Goal: Task Accomplishment & Management: Use online tool/utility

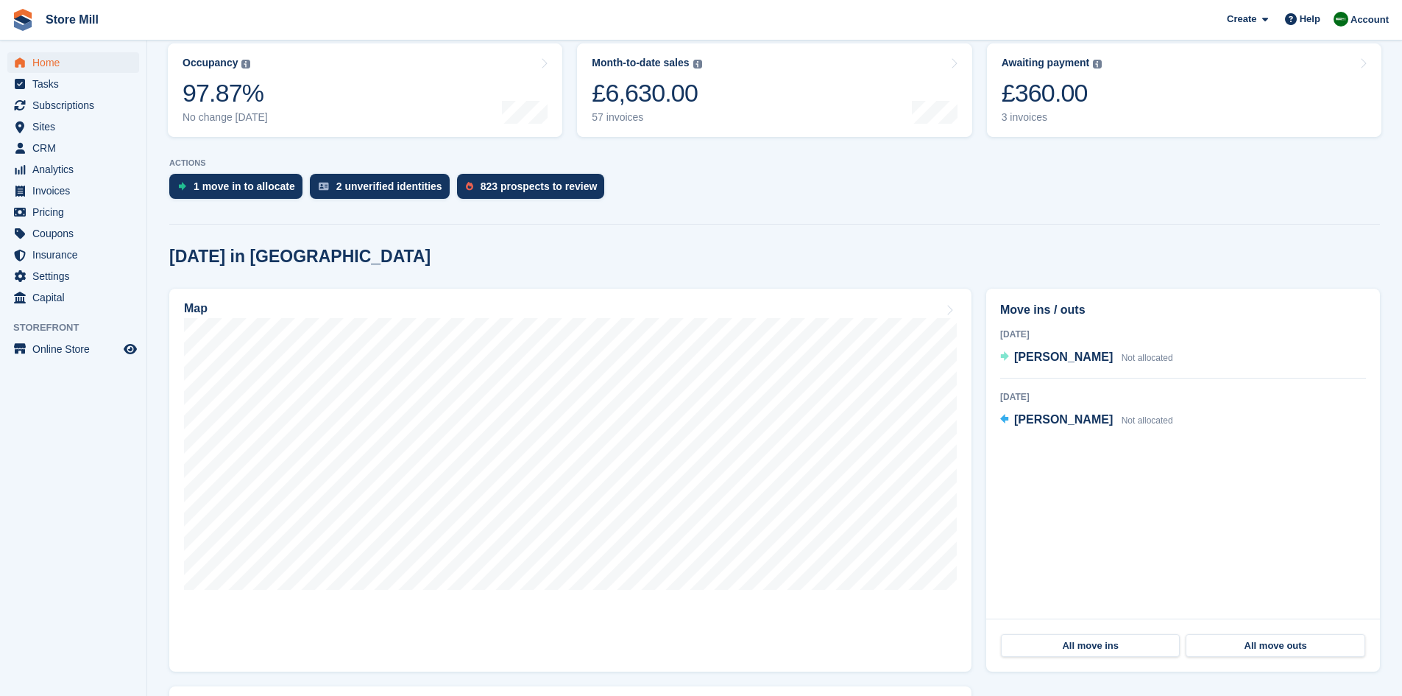
scroll to position [196, 0]
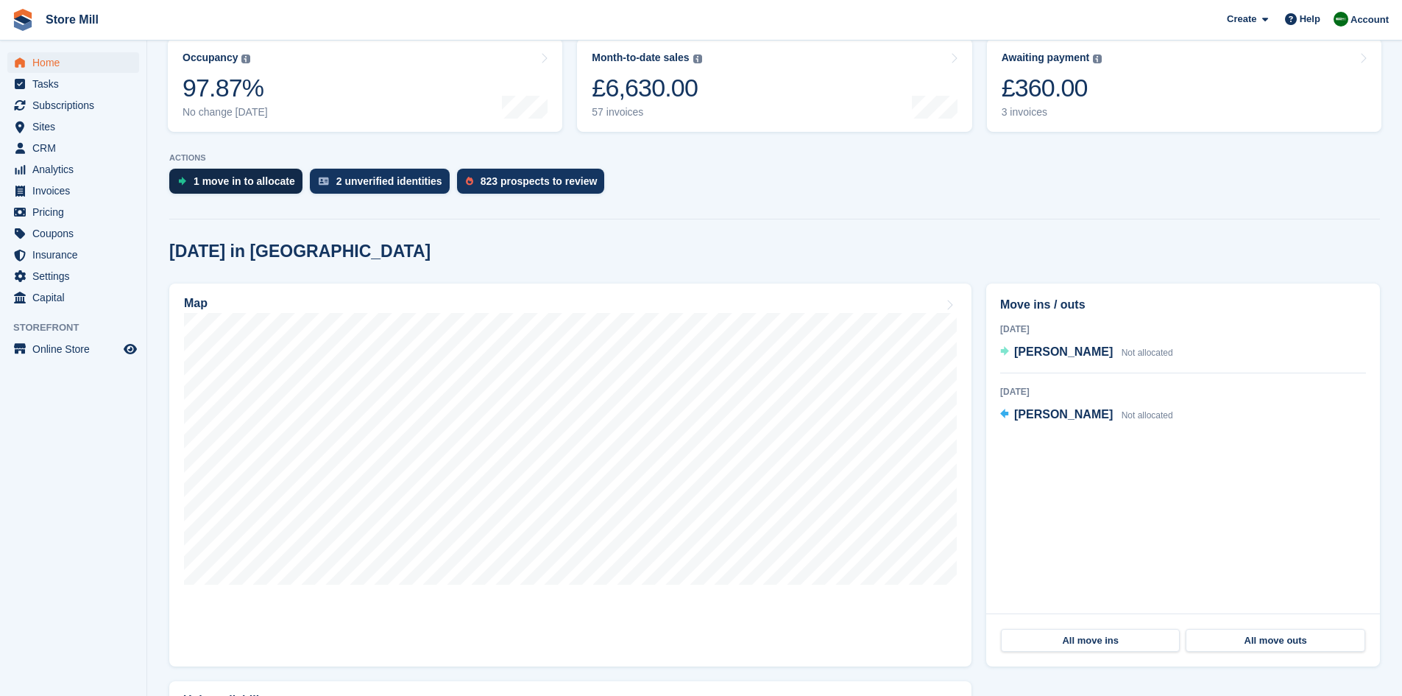
click at [250, 180] on div "1 move in to allocate" at bounding box center [245, 181] width 102 height 12
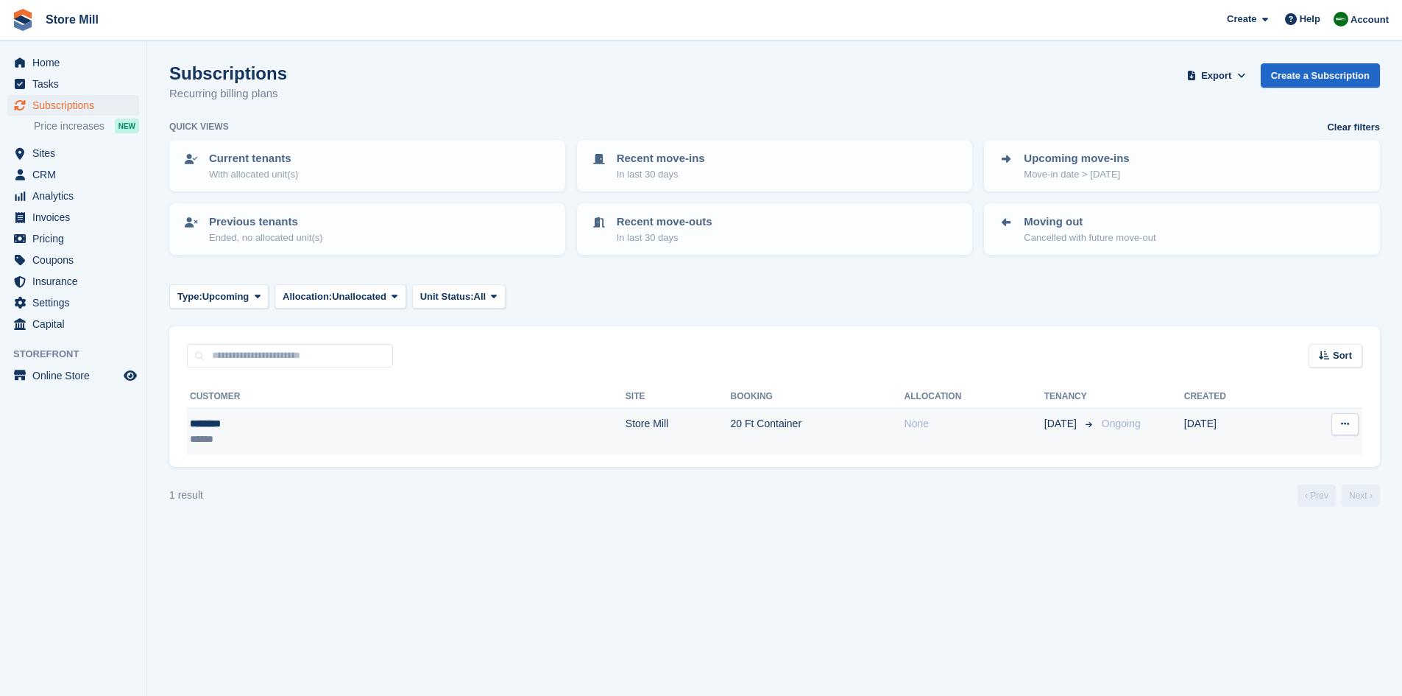
click at [731, 426] on td "20 Ft Container" at bounding box center [818, 431] width 174 height 46
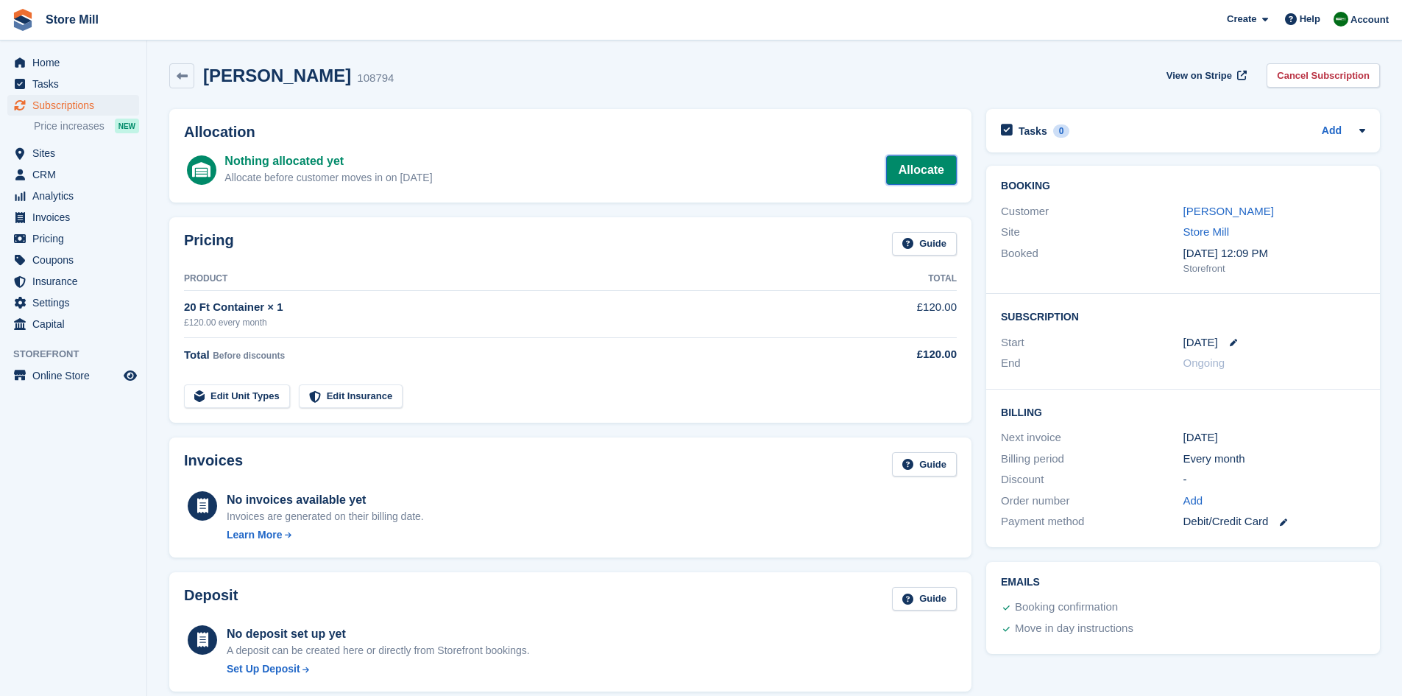
click at [905, 163] on link "Allocate" at bounding box center [921, 169] width 71 height 29
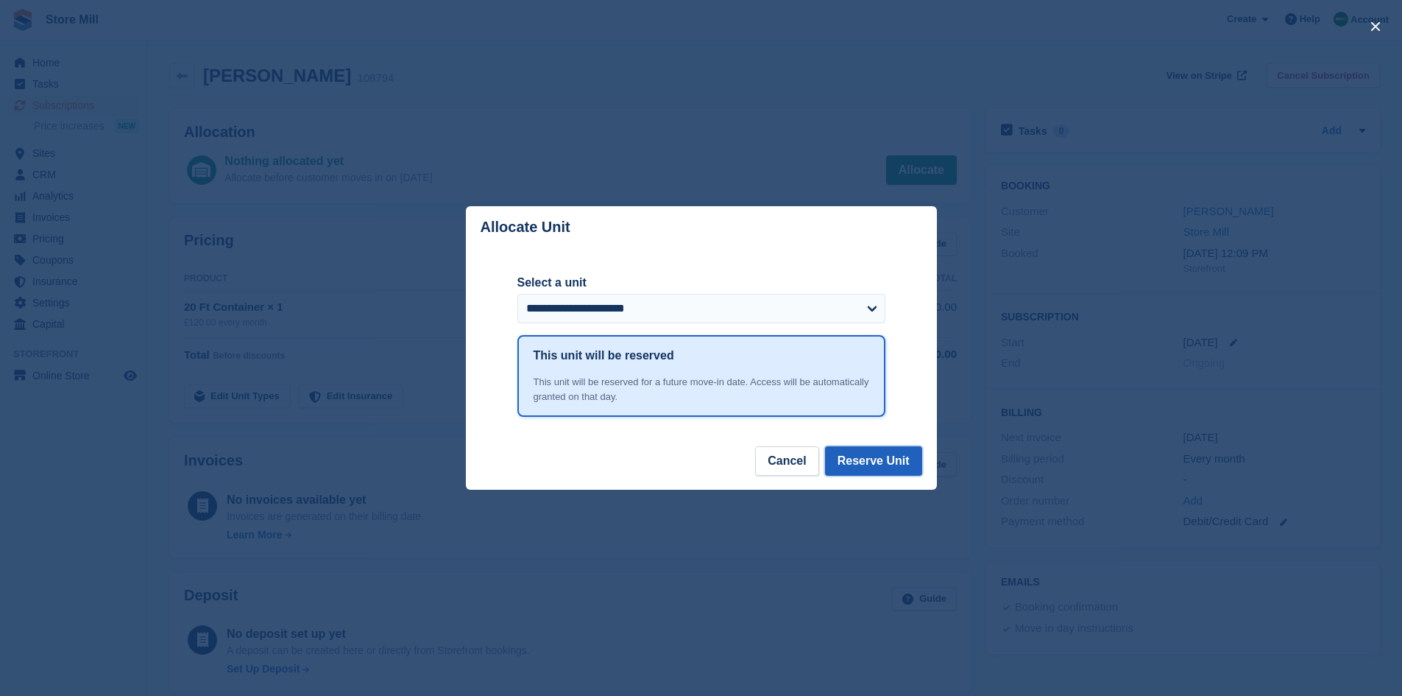
click at [896, 463] on button "Reserve Unit" at bounding box center [873, 460] width 97 height 29
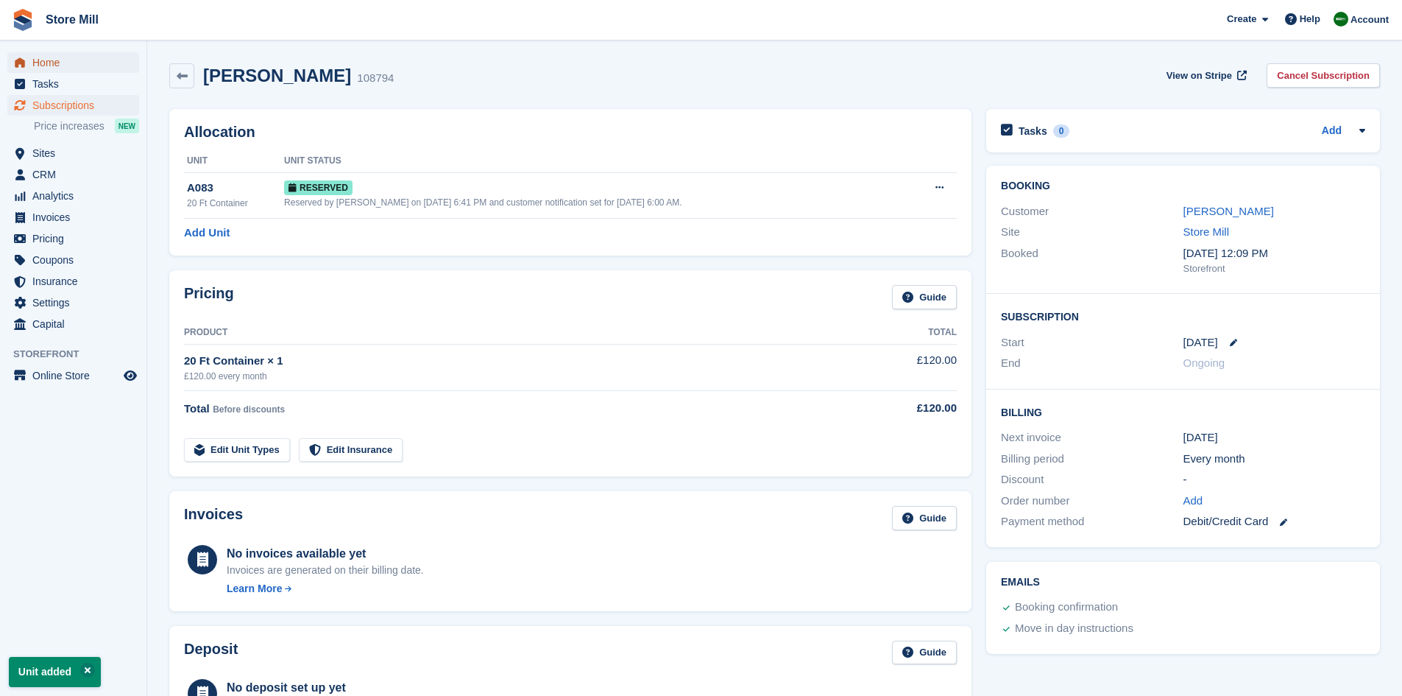
click at [44, 68] on span "Home" at bounding box center [76, 62] width 88 height 21
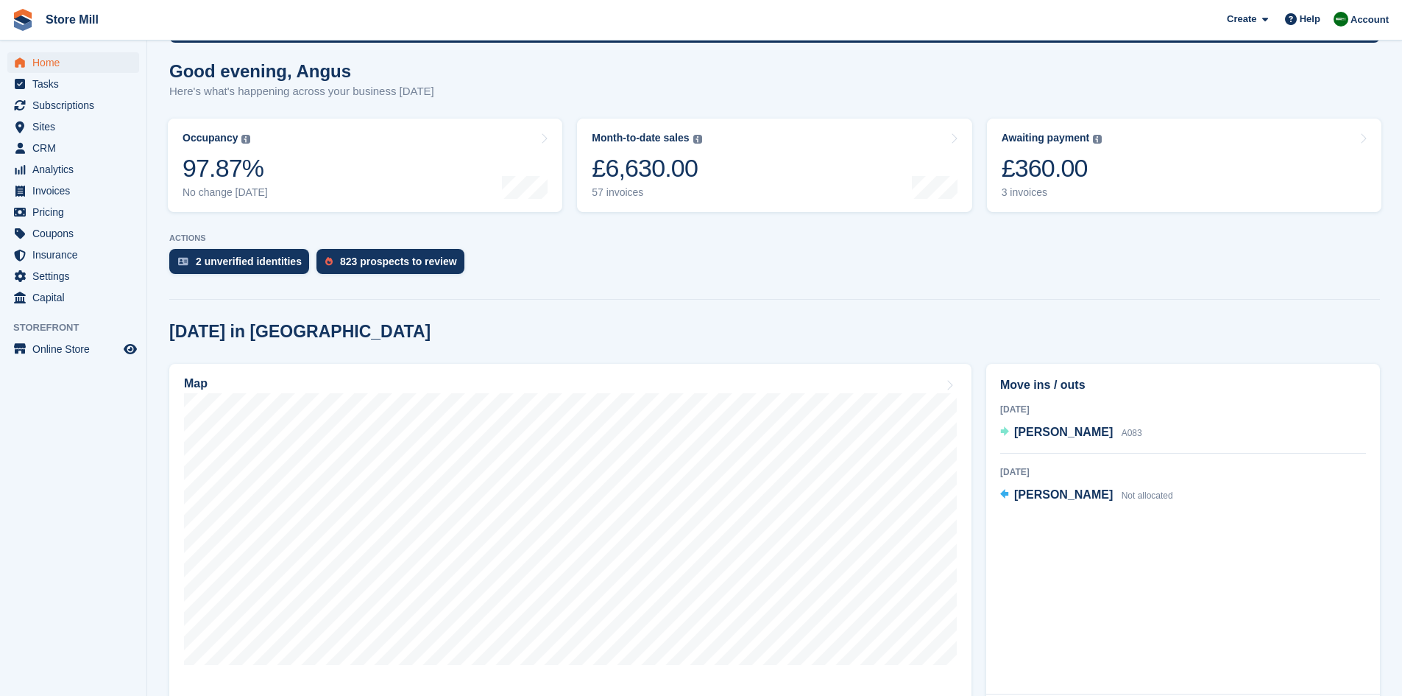
scroll to position [119, 0]
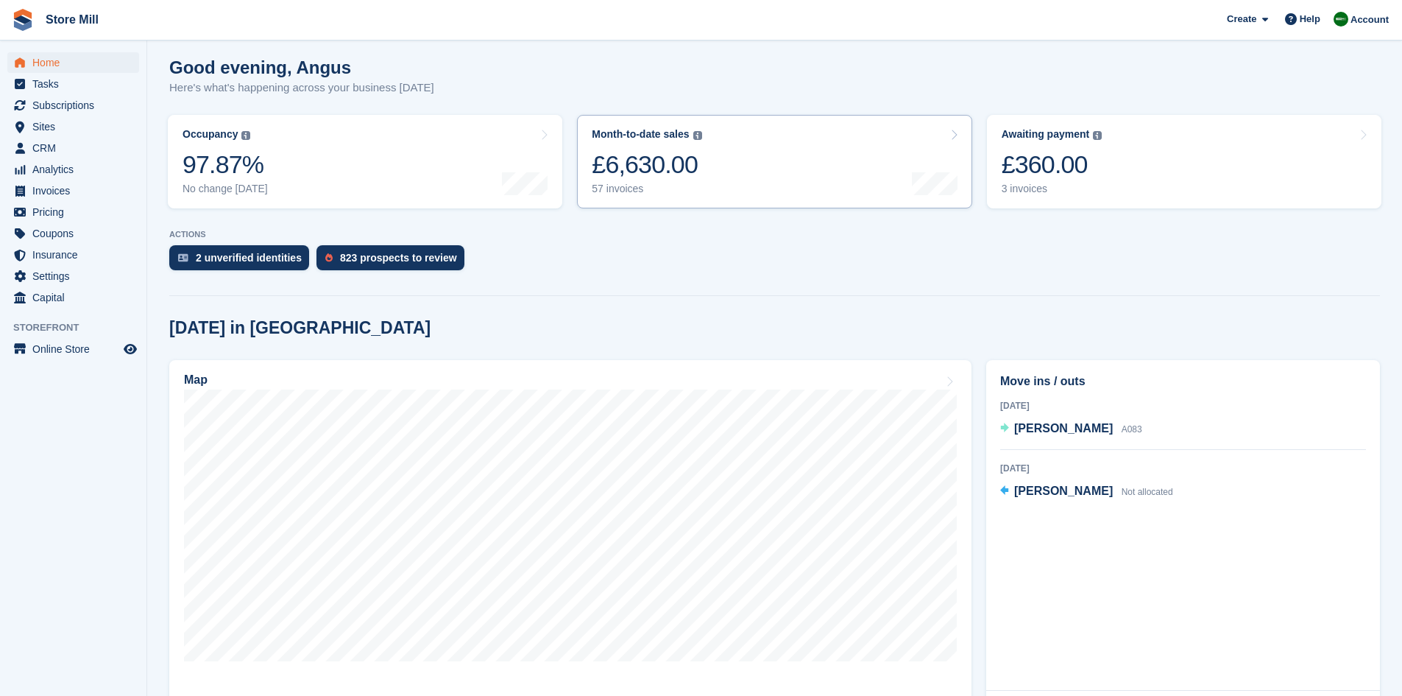
click at [700, 197] on link "Month-to-date sales The sum of all finalised invoices generated this month to d…" at bounding box center [774, 161] width 394 height 93
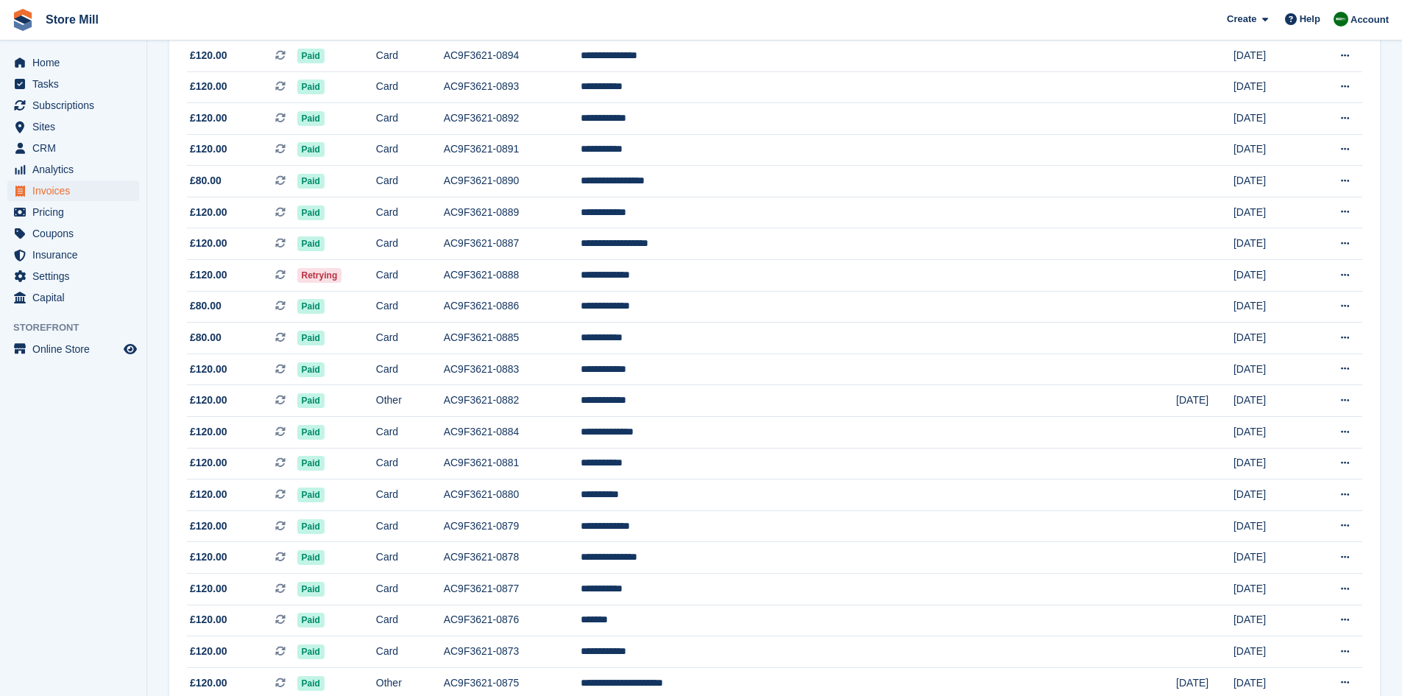
scroll to position [1192, 0]
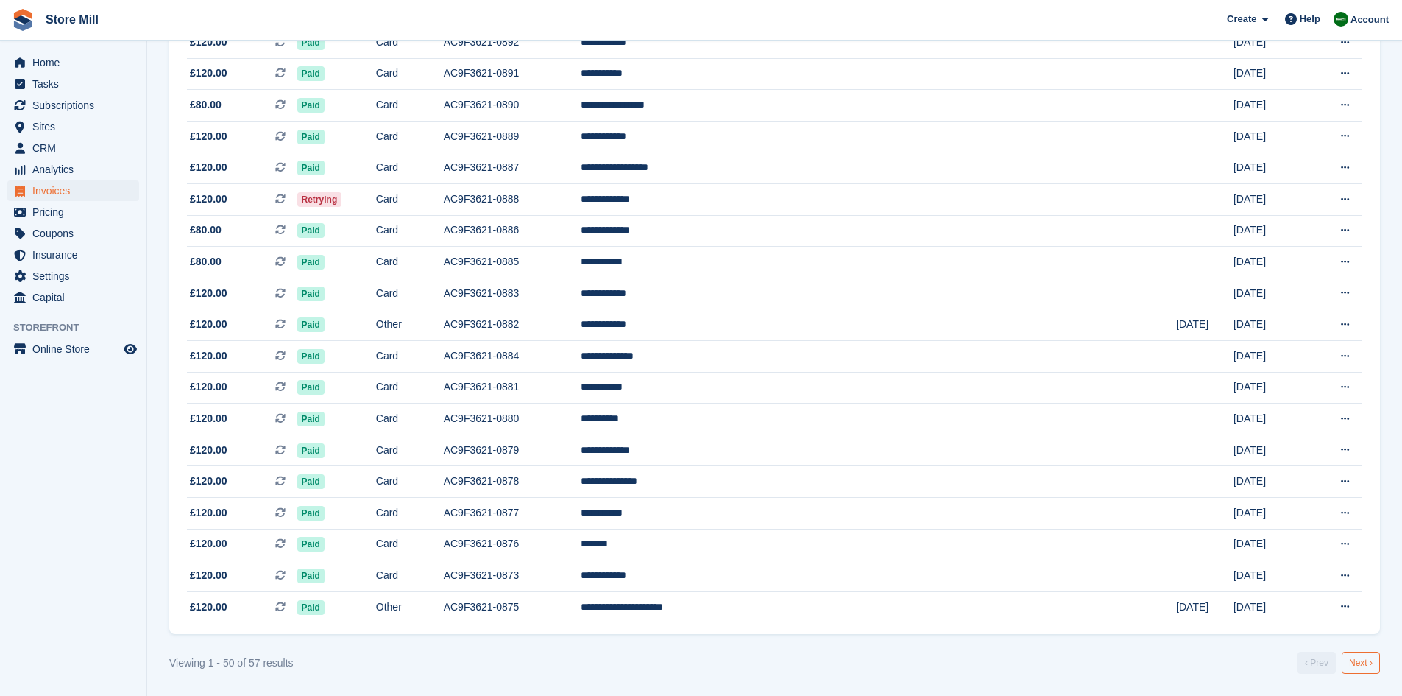
click at [1373, 667] on link "Next ›" at bounding box center [1361, 662] width 38 height 22
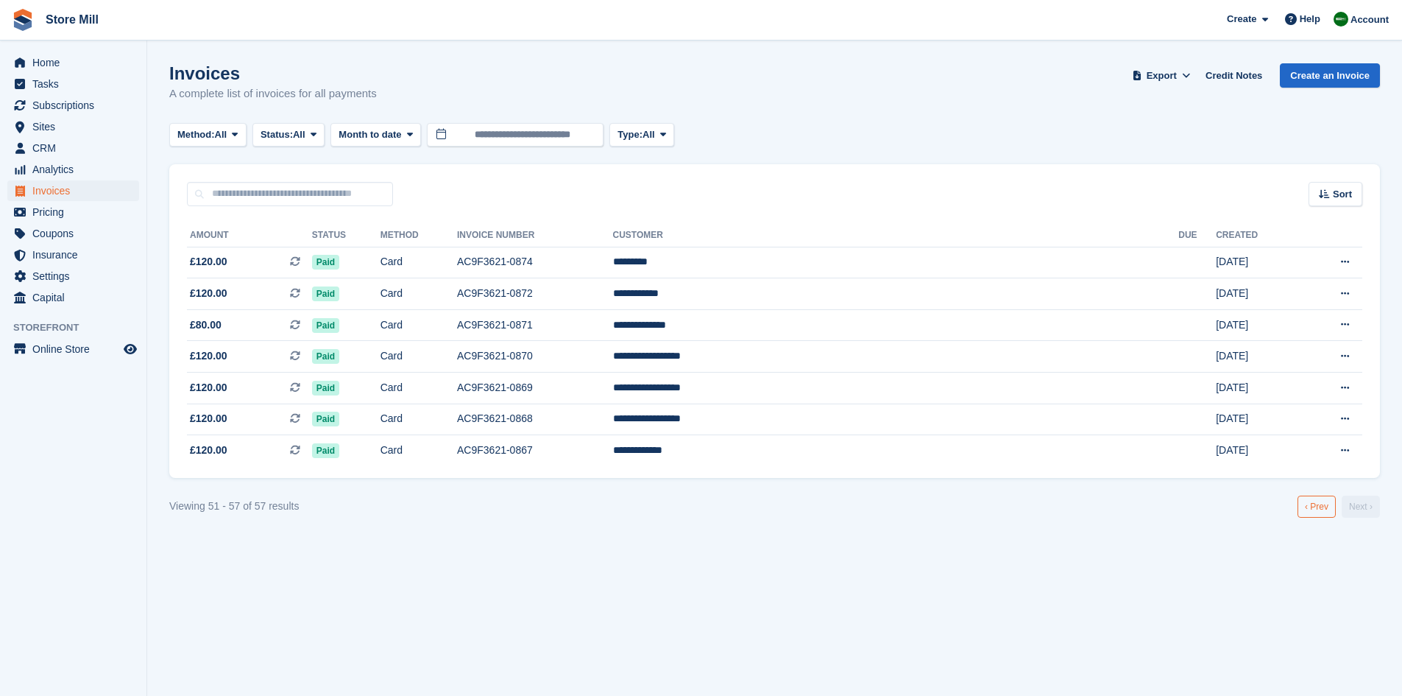
click at [1308, 506] on link "‹ Prev" at bounding box center [1317, 506] width 38 height 22
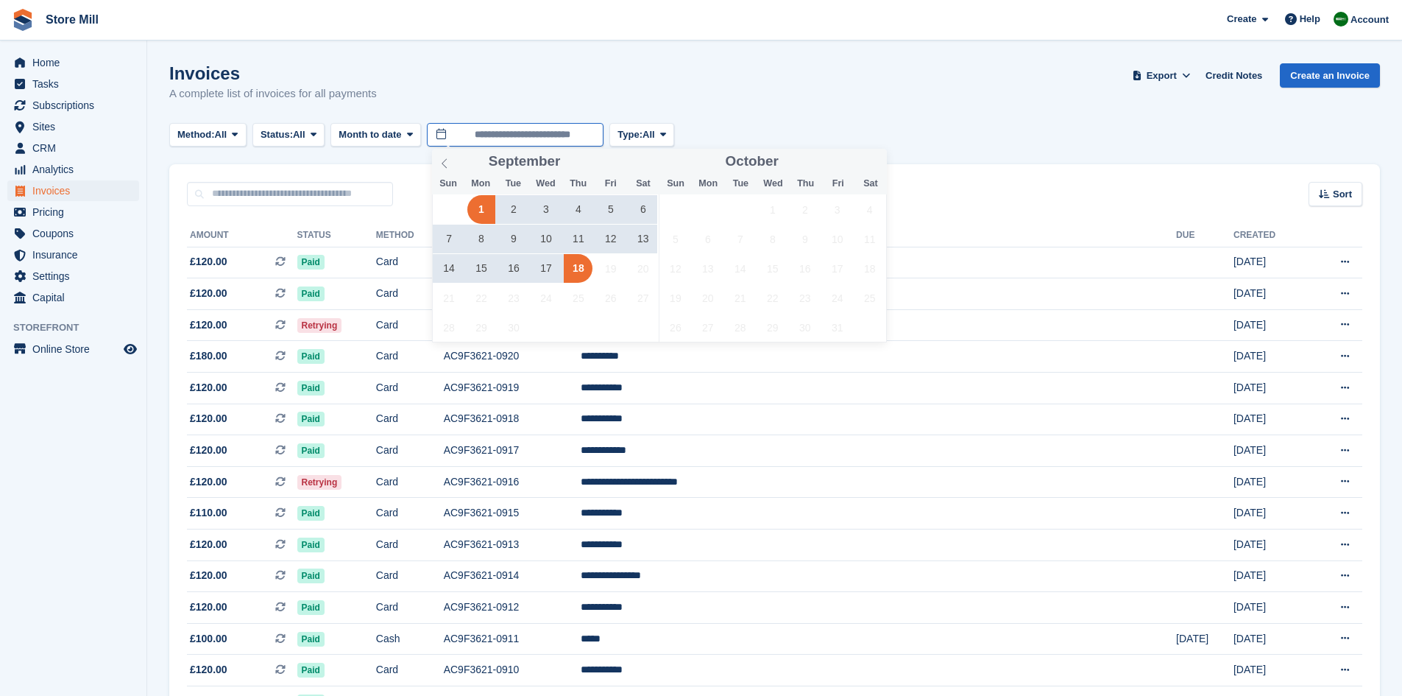
click at [506, 144] on input "**********" at bounding box center [515, 135] width 177 height 24
click at [451, 163] on span at bounding box center [444, 161] width 25 height 25
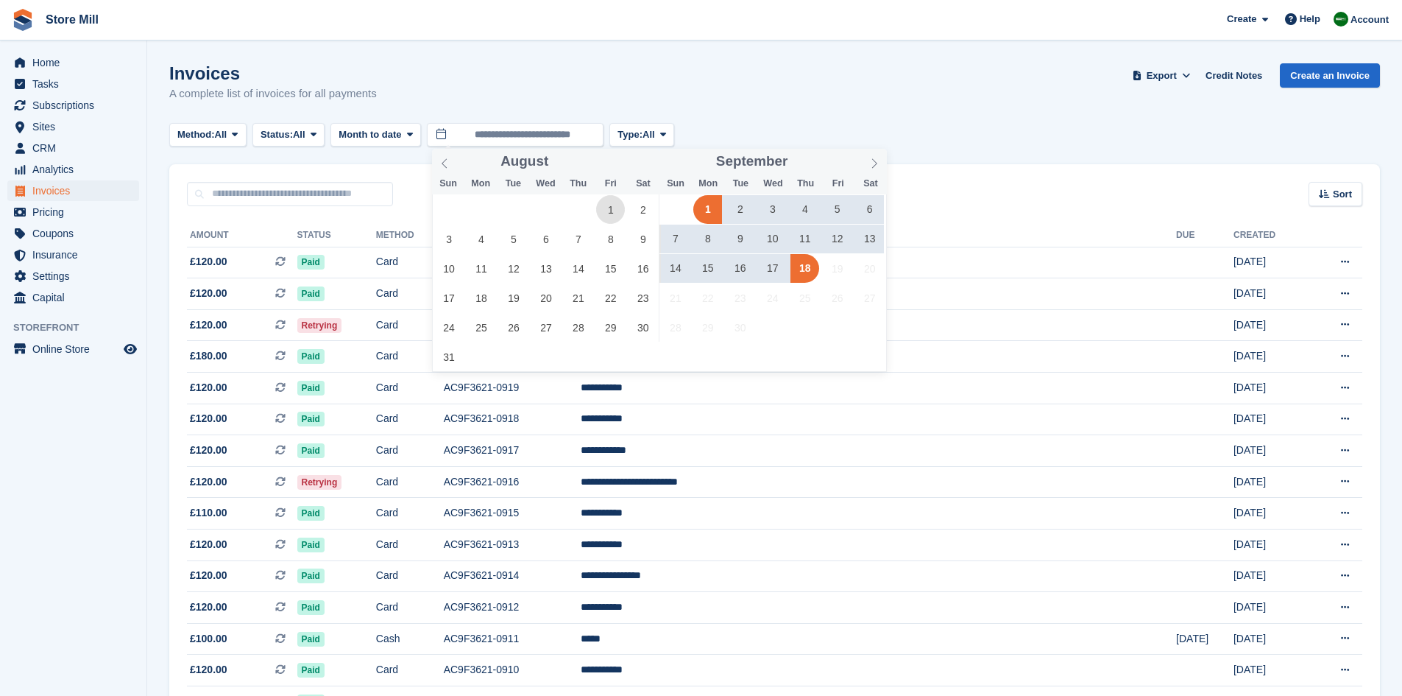
click at [609, 207] on span "1" at bounding box center [610, 209] width 29 height 29
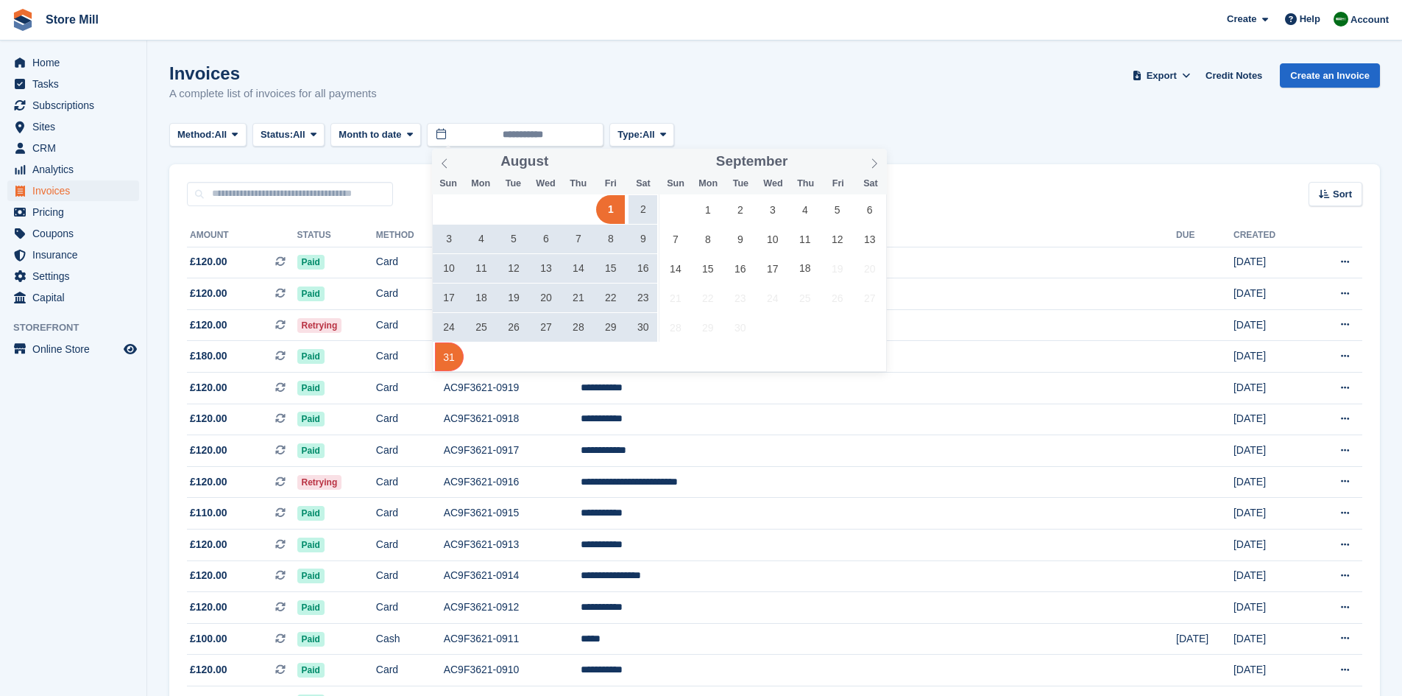
click at [450, 360] on span "31" at bounding box center [449, 356] width 29 height 29
type input "**********"
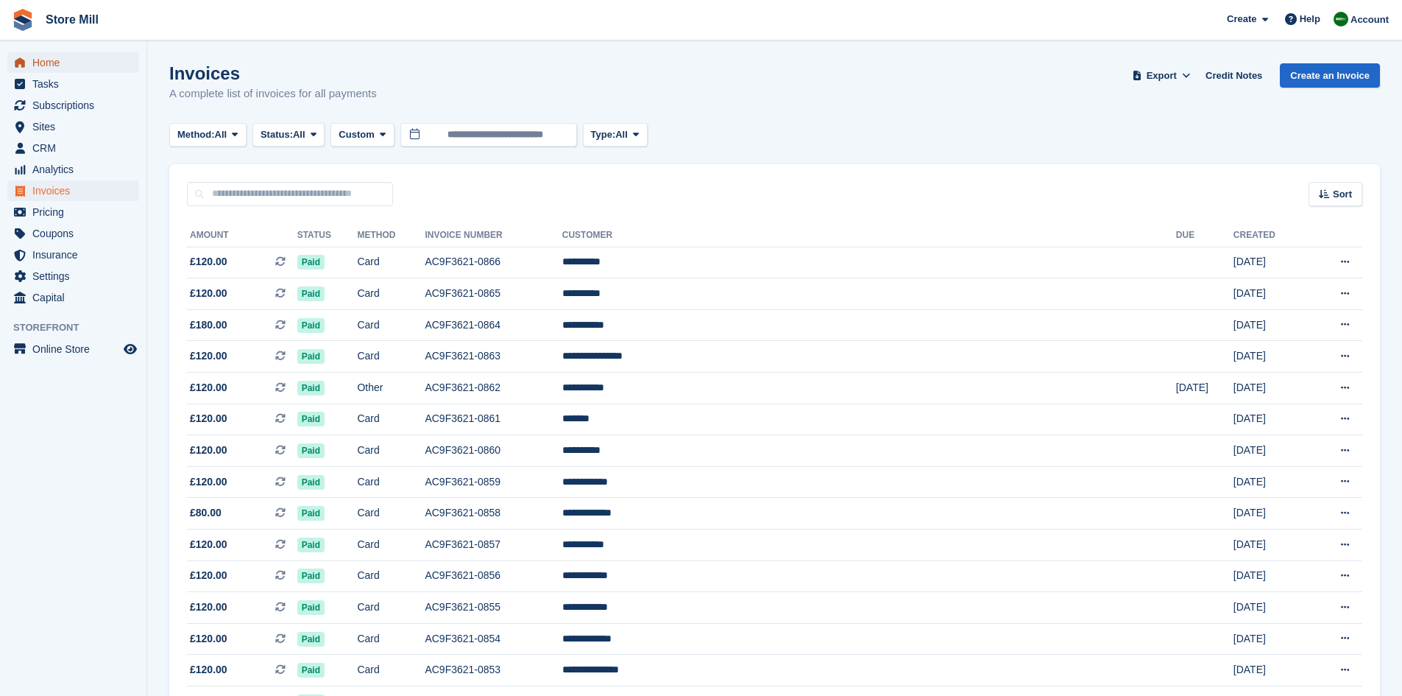
click at [66, 62] on span "Home" at bounding box center [76, 62] width 88 height 21
